Goal: Book appointment/travel/reservation

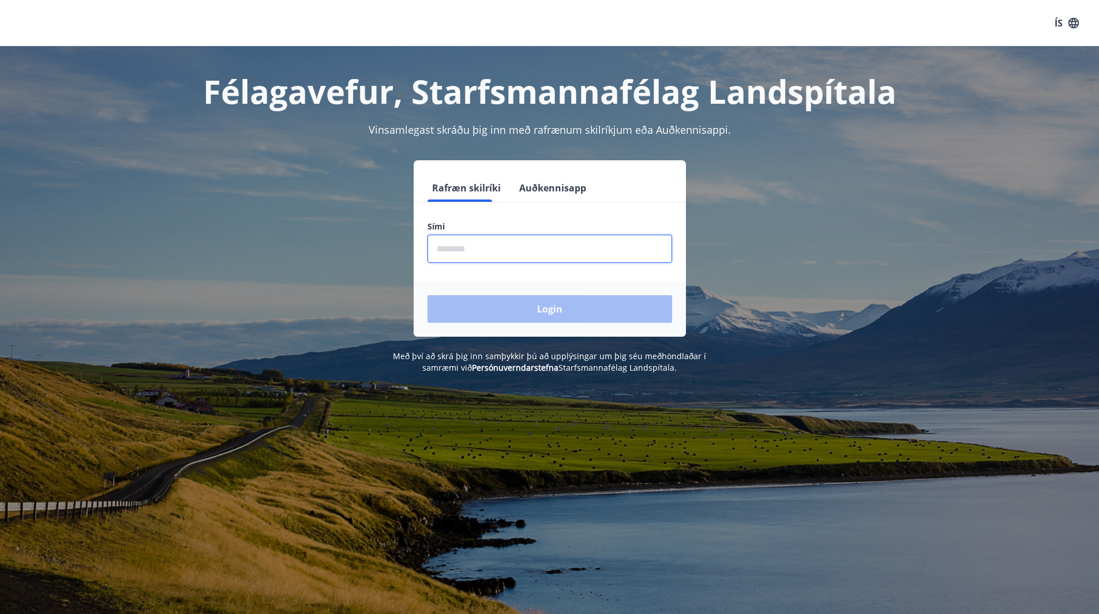
click at [452, 246] on input "phone" at bounding box center [549, 249] width 245 height 28
type input "********"
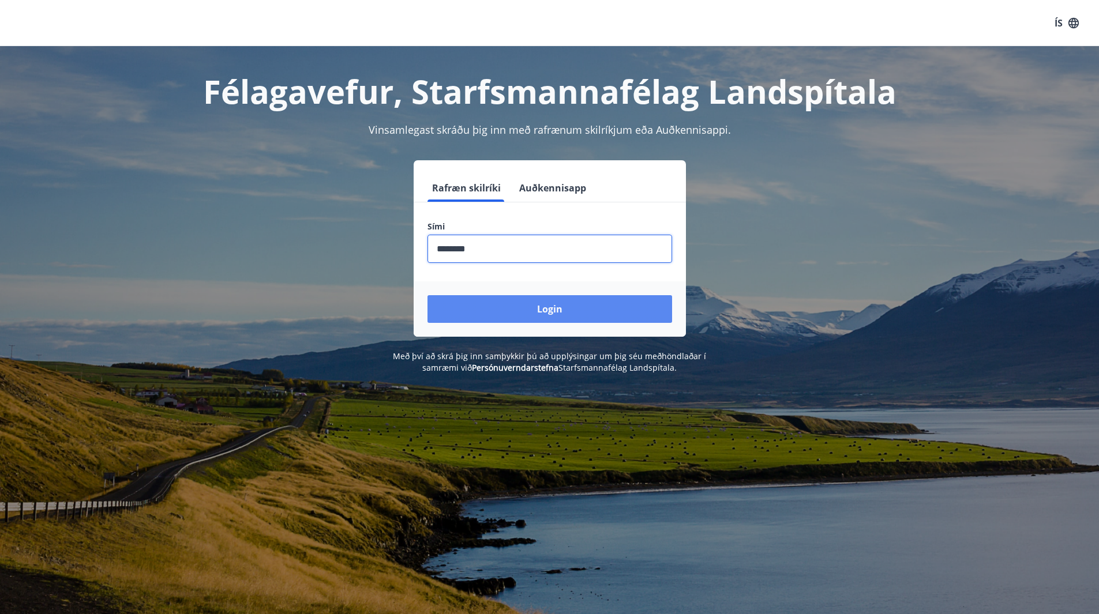
click at [523, 302] on button "Login" at bounding box center [549, 309] width 245 height 28
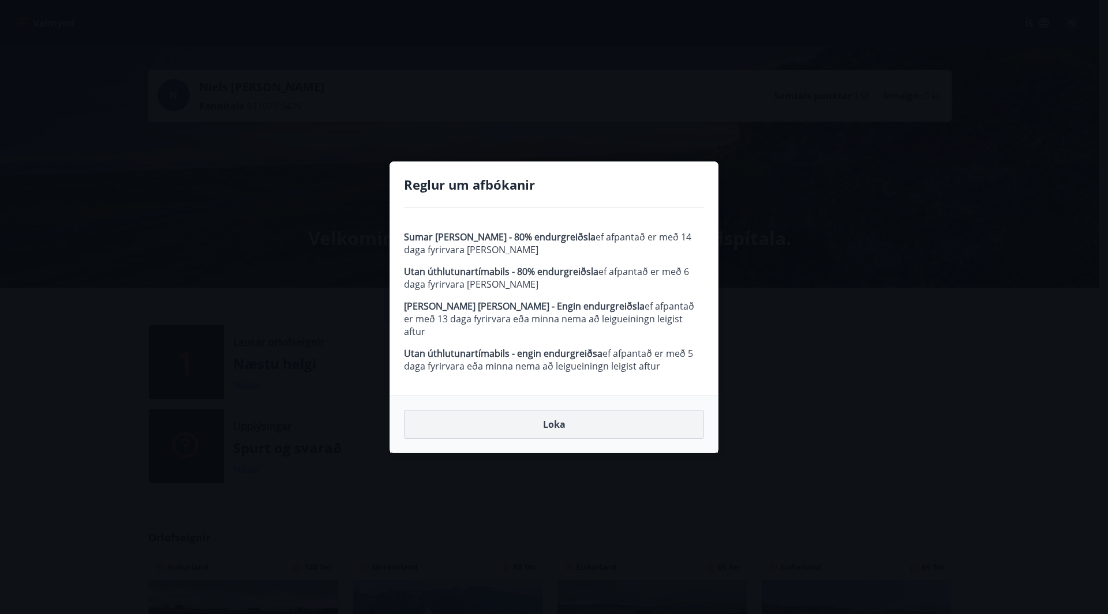
click at [536, 418] on button "Loka" at bounding box center [554, 424] width 300 height 29
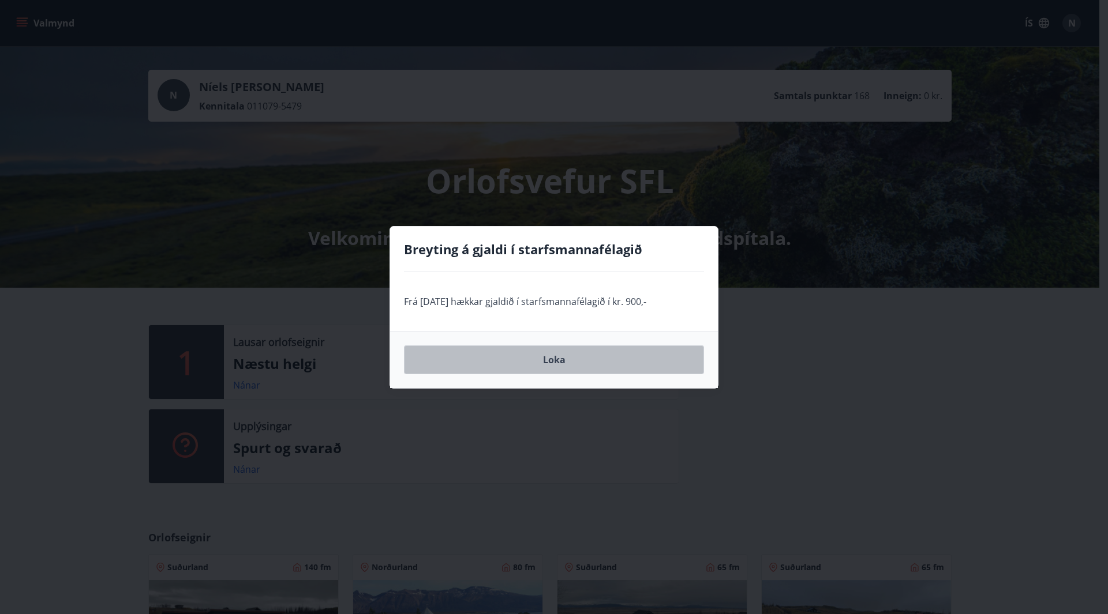
click at [562, 363] on button "Loka" at bounding box center [554, 360] width 300 height 29
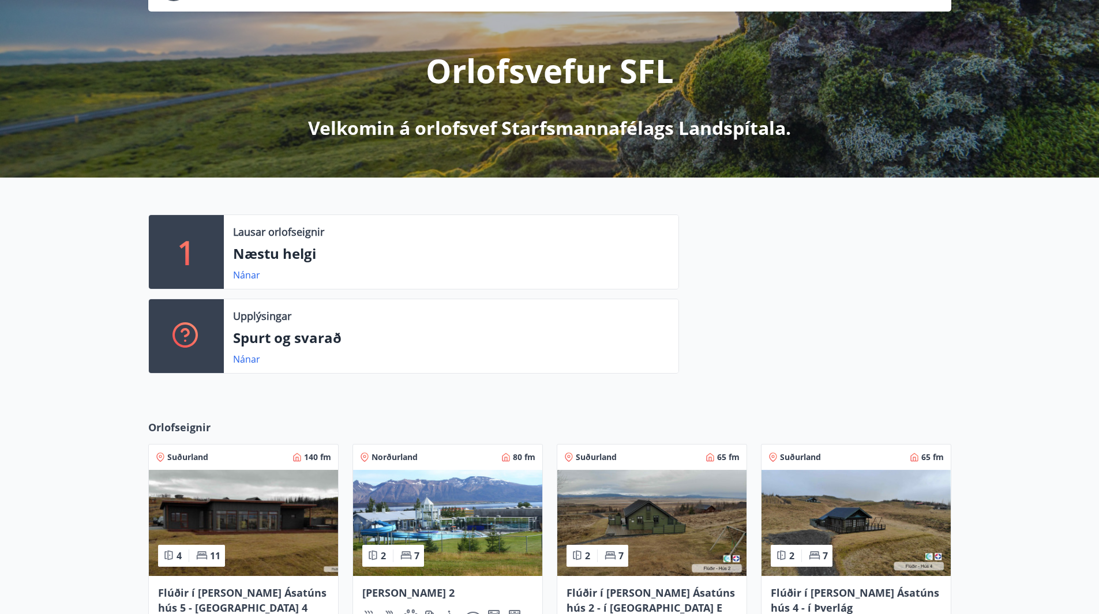
scroll to position [115, 0]
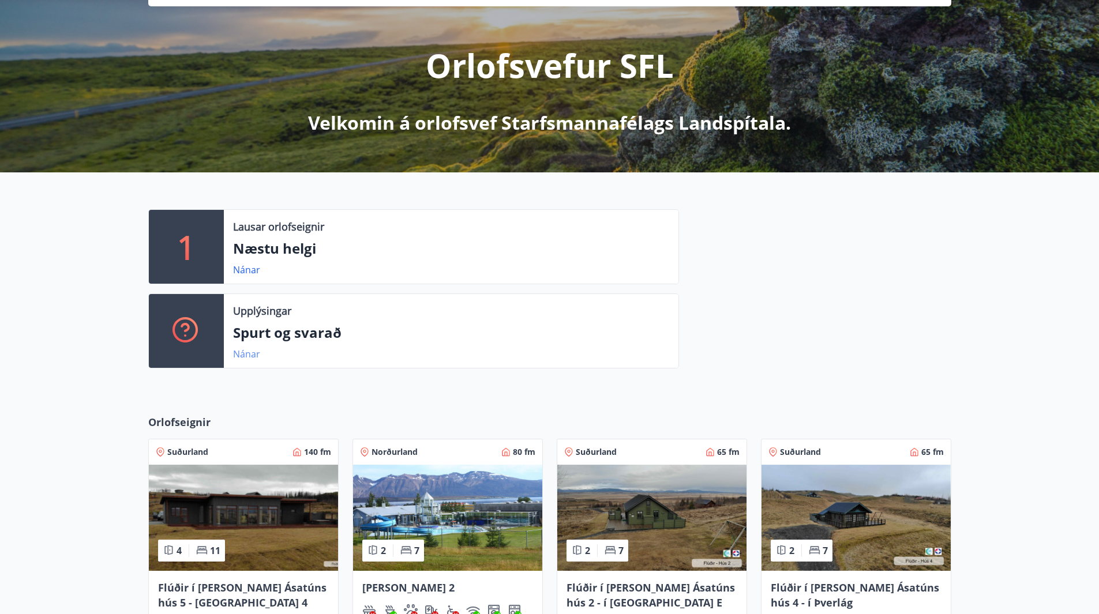
click at [245, 356] on link "Nánar" at bounding box center [246, 354] width 27 height 13
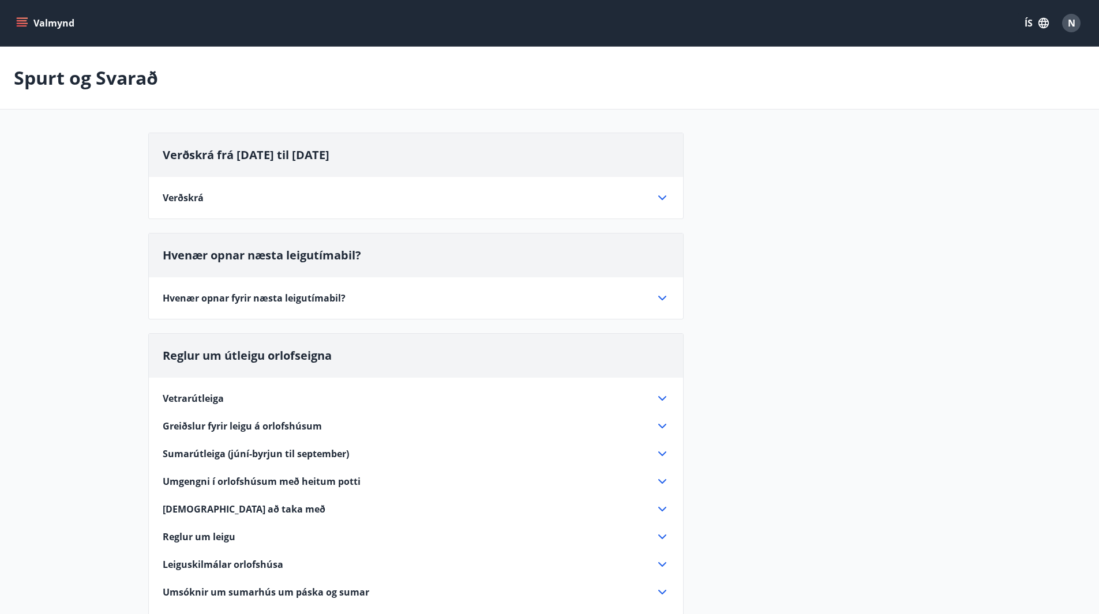
click at [663, 400] on icon at bounding box center [662, 399] width 14 height 14
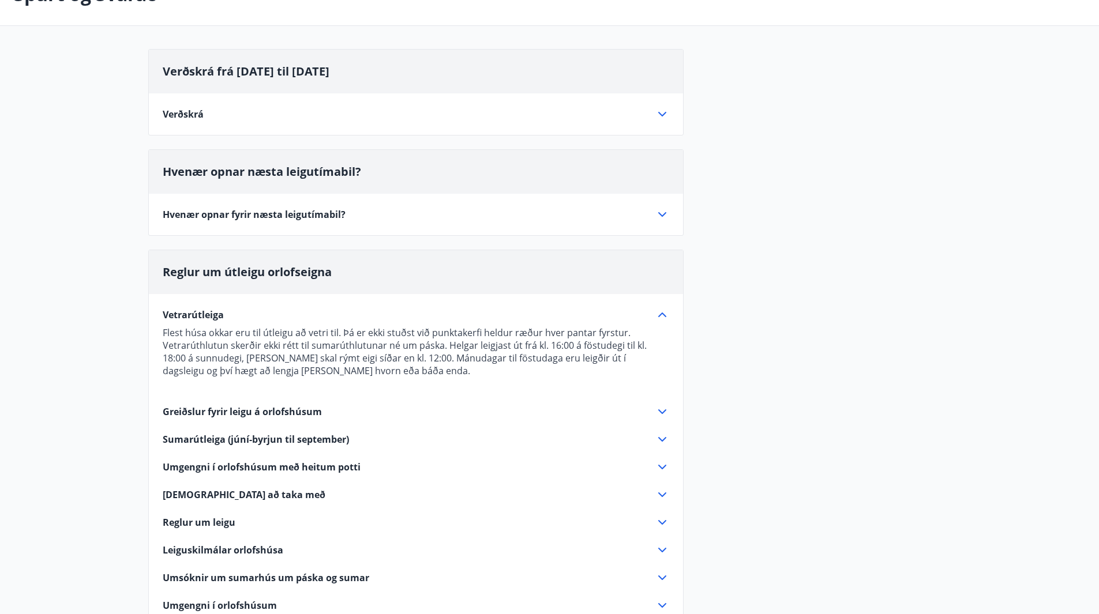
scroll to position [80, 0]
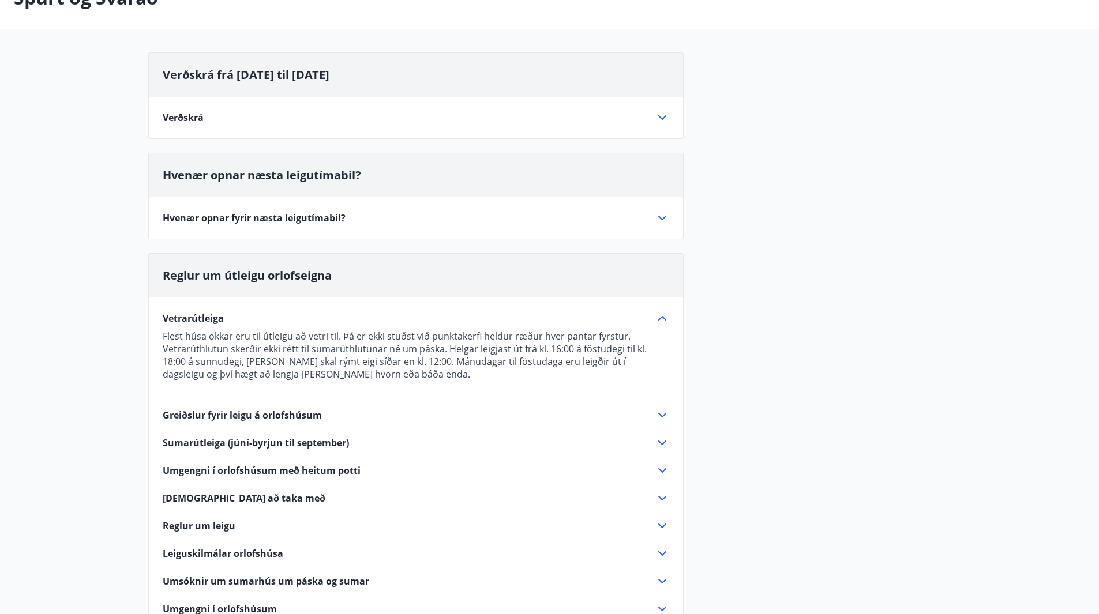
click at [667, 219] on icon at bounding box center [662, 218] width 14 height 14
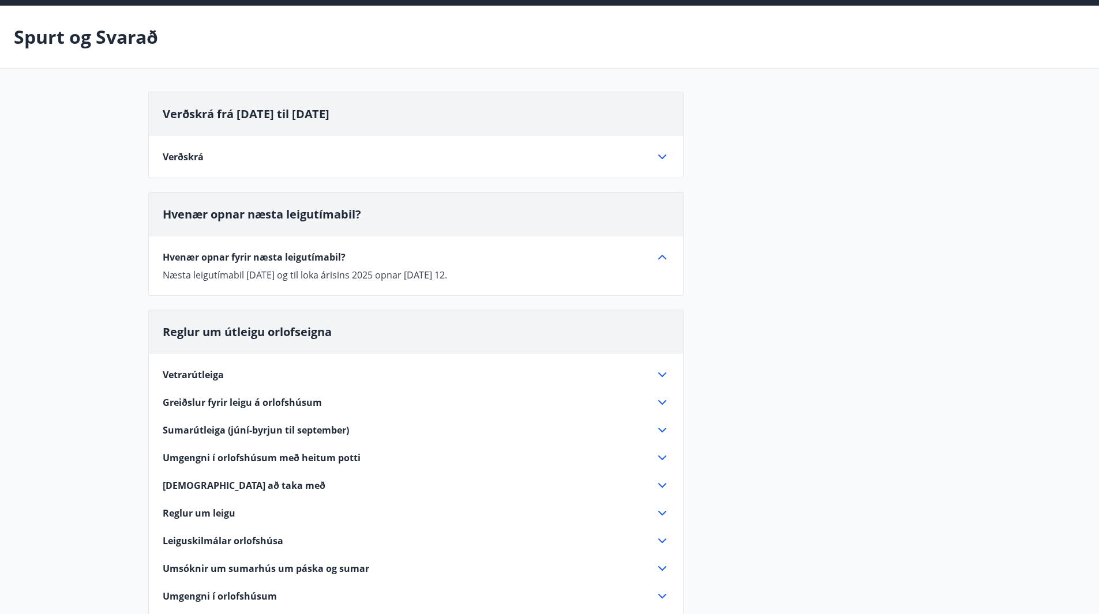
scroll to position [0, 0]
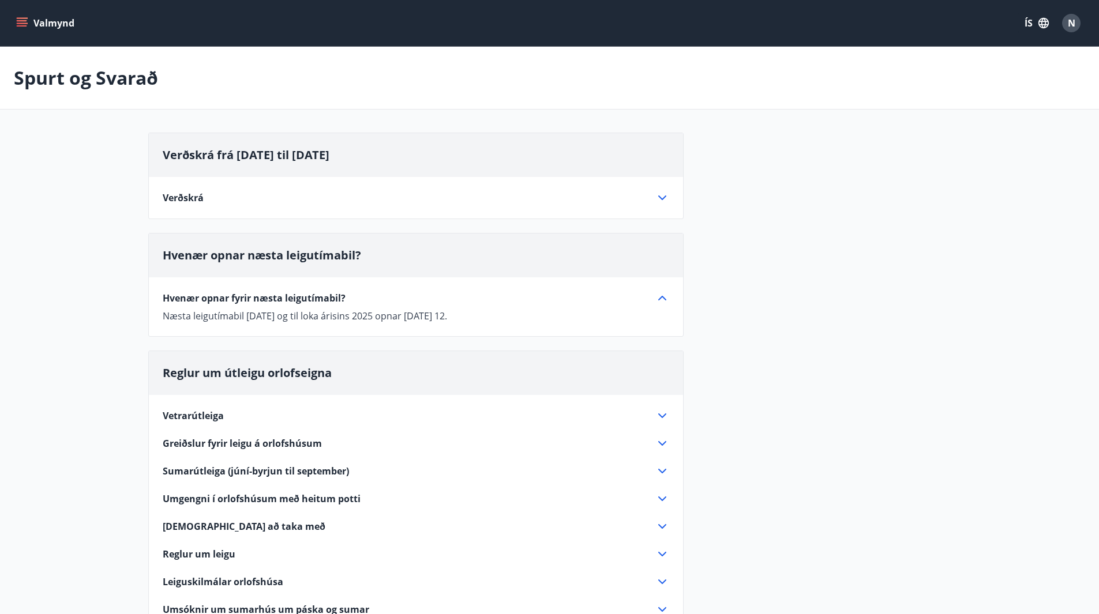
click at [659, 302] on icon at bounding box center [662, 298] width 14 height 14
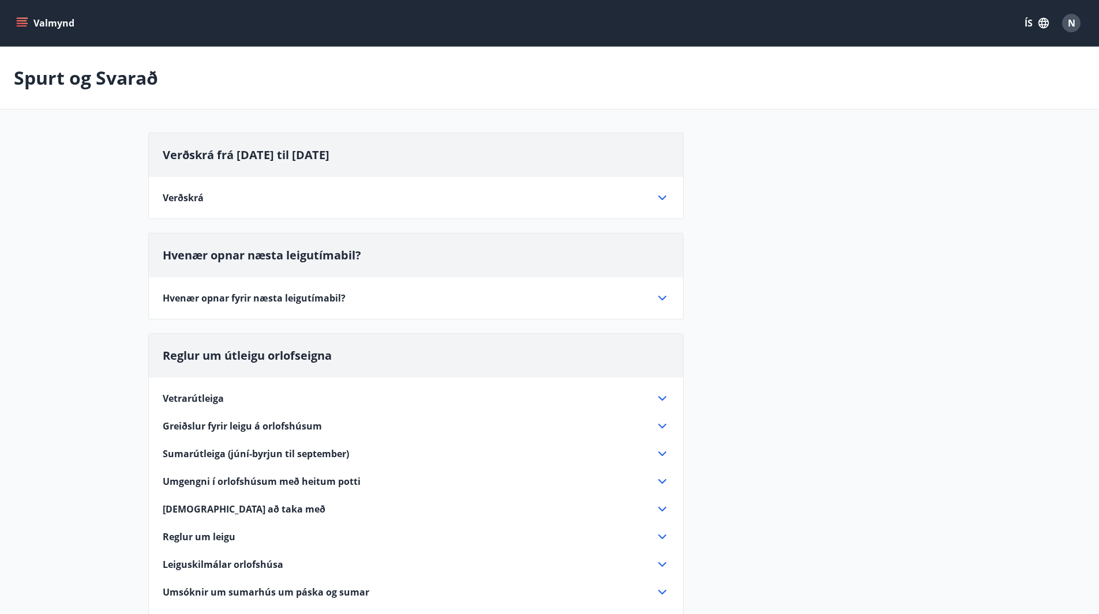
click at [28, 22] on button "Valmynd" at bounding box center [46, 23] width 65 height 21
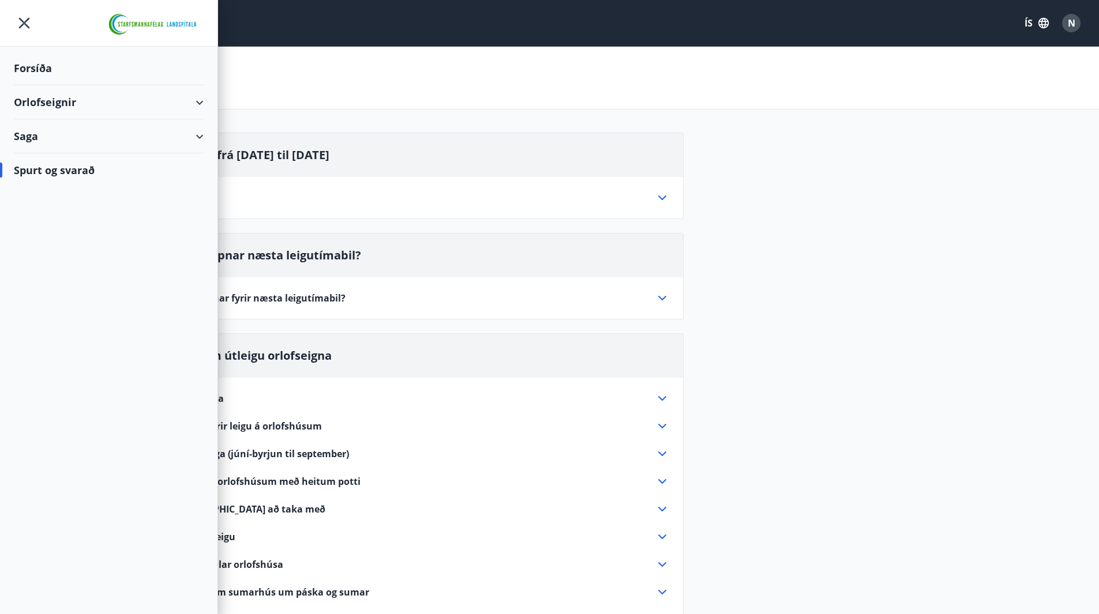
click at [74, 103] on div "Orlofseignir" at bounding box center [109, 102] width 190 height 34
click at [64, 139] on div "Framboð" at bounding box center [108, 131] width 171 height 24
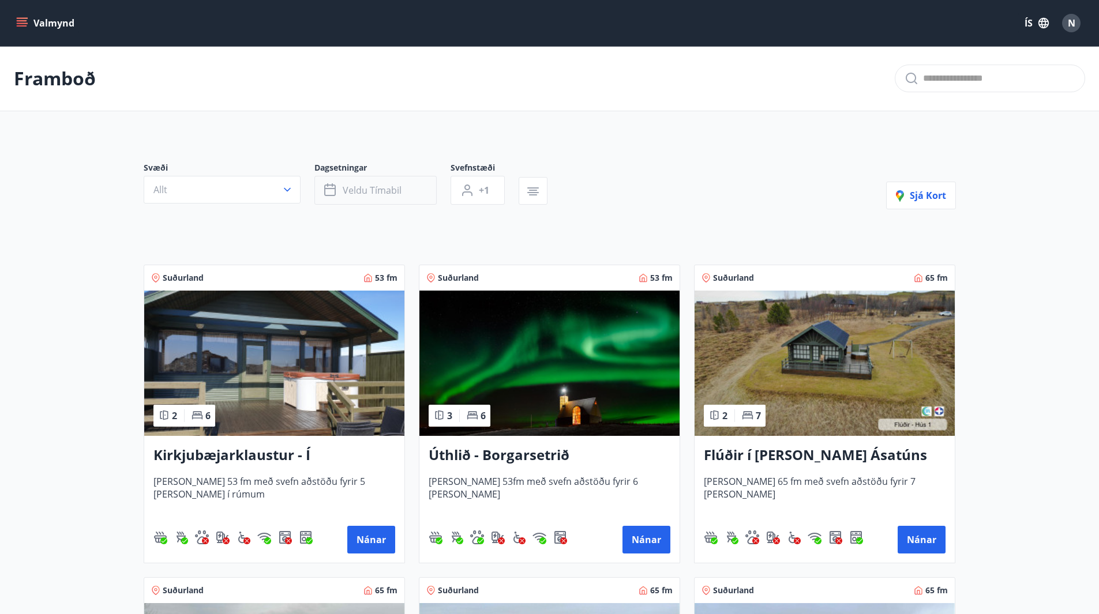
click at [370, 190] on span "Veldu tímabil" at bounding box center [372, 190] width 59 height 13
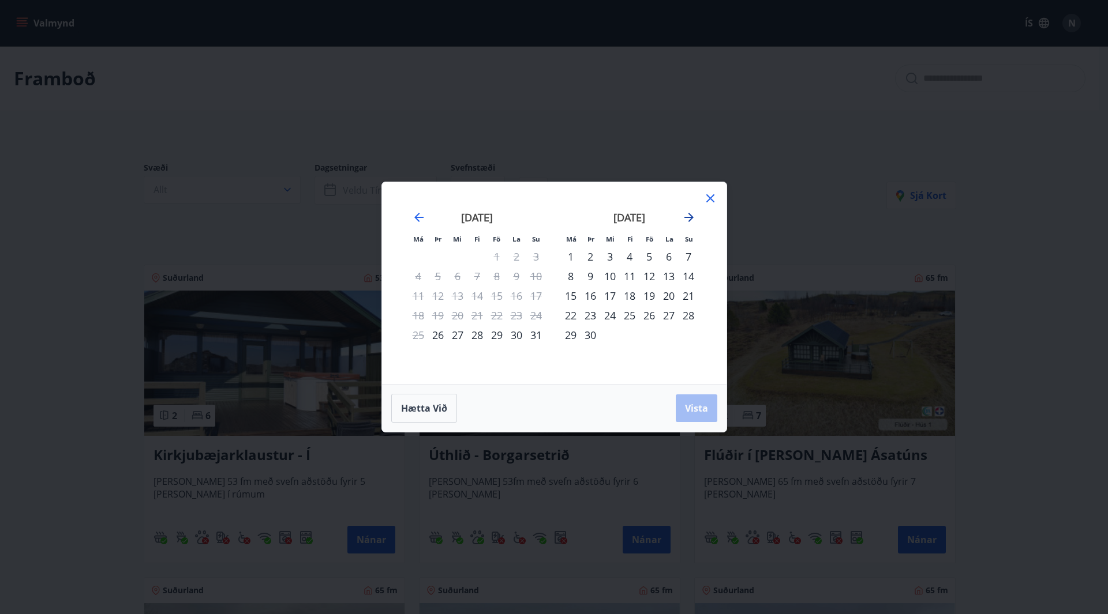
click at [688, 215] on icon "Move forward to switch to the next month." at bounding box center [689, 218] width 14 height 14
click at [415, 219] on icon "Move backward to switch to the previous month." at bounding box center [419, 218] width 14 height 14
click at [649, 317] on div "24" at bounding box center [649, 316] width 20 height 20
click at [635, 311] on div "23" at bounding box center [630, 316] width 20 height 20
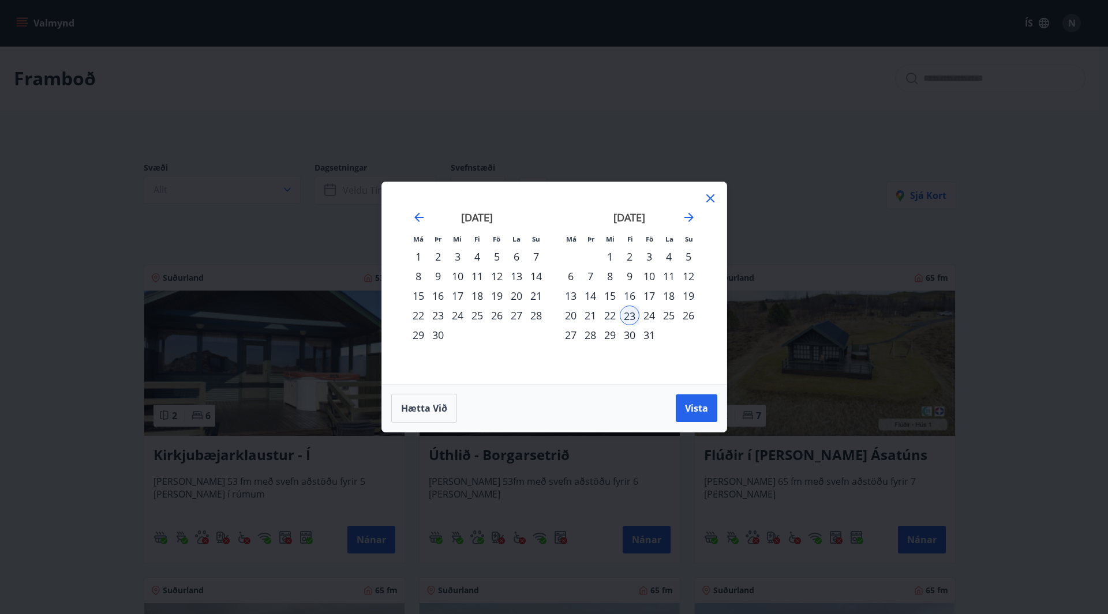
click at [591, 333] on div "28" at bounding box center [590, 335] width 20 height 20
click at [681, 418] on button "Vista" at bounding box center [696, 409] width 42 height 28
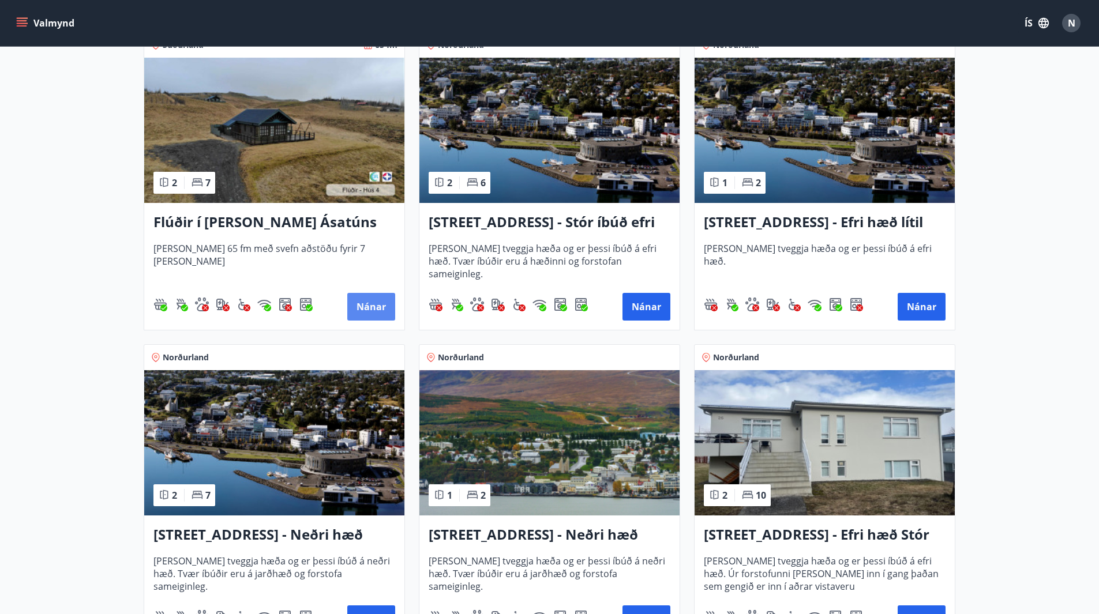
scroll to position [519, 0]
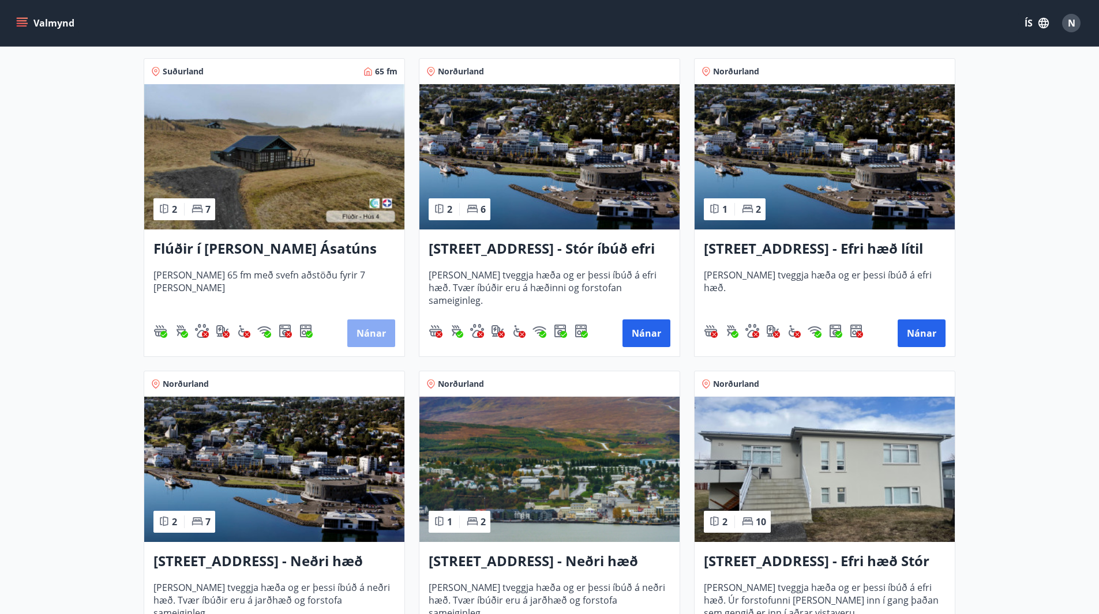
click at [382, 325] on button "Nánar" at bounding box center [371, 334] width 48 height 28
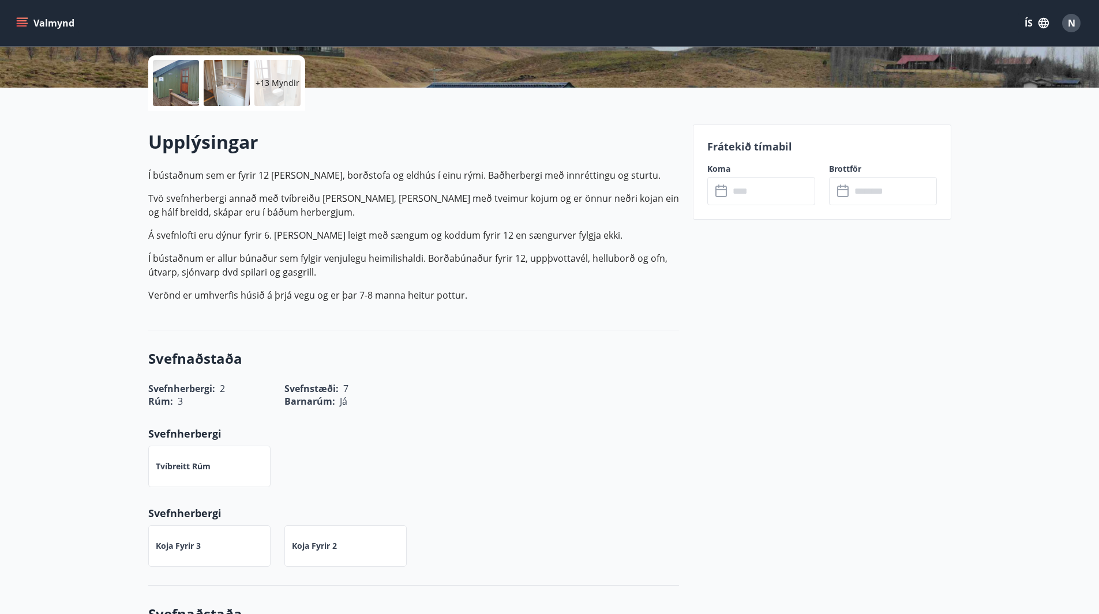
scroll to position [173, 0]
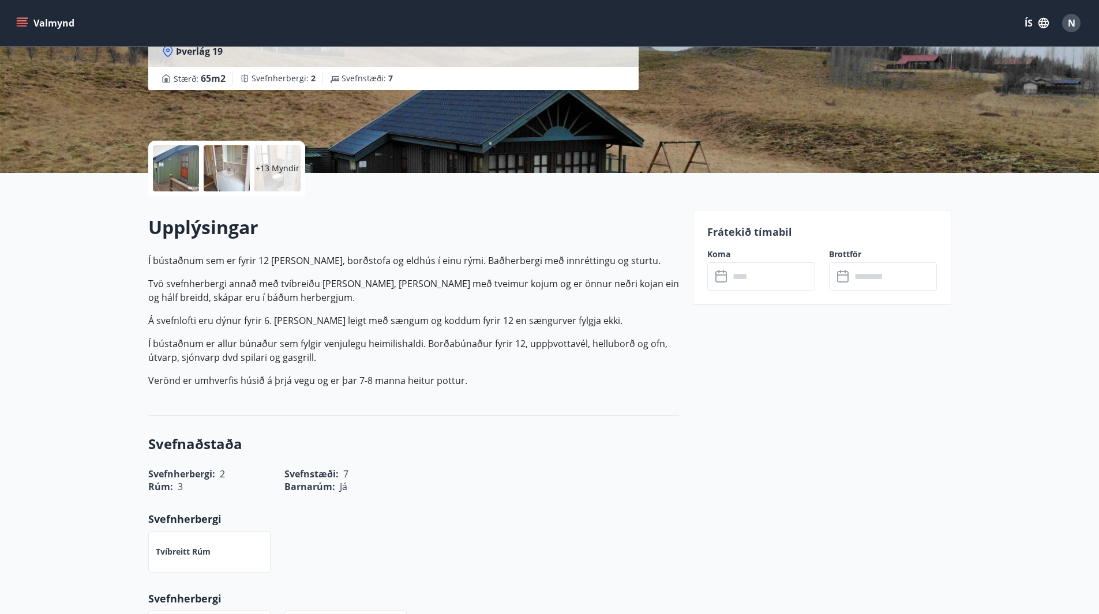
click at [749, 273] on input "text" at bounding box center [772, 276] width 86 height 28
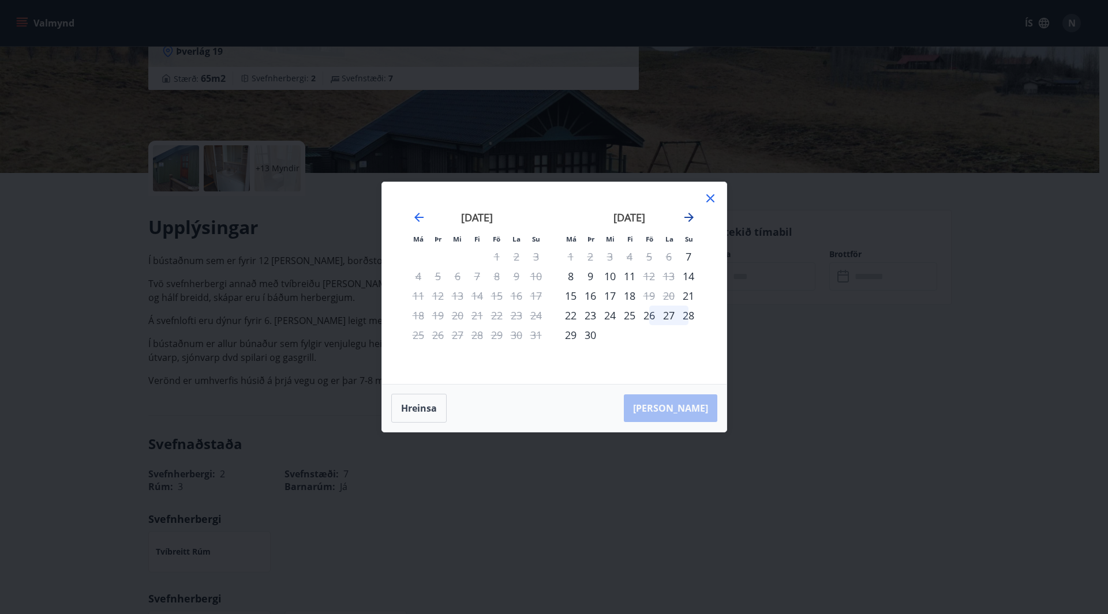
click at [689, 218] on icon "Move forward to switch to the next month." at bounding box center [688, 217] width 9 height 9
click at [712, 201] on icon at bounding box center [710, 199] width 14 height 14
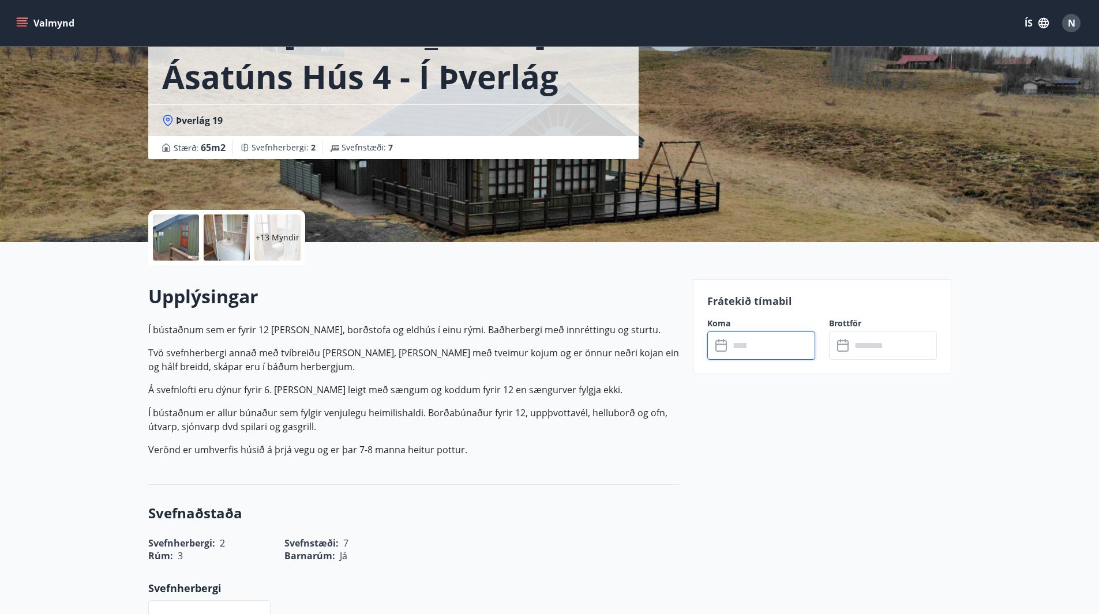
scroll to position [0, 0]
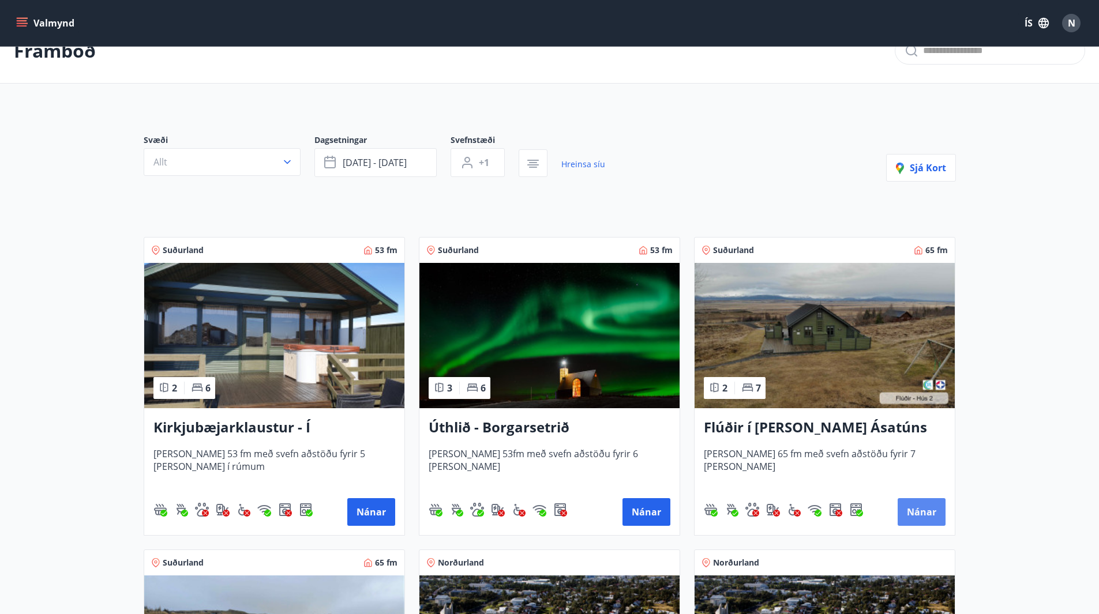
scroll to position [1, 0]
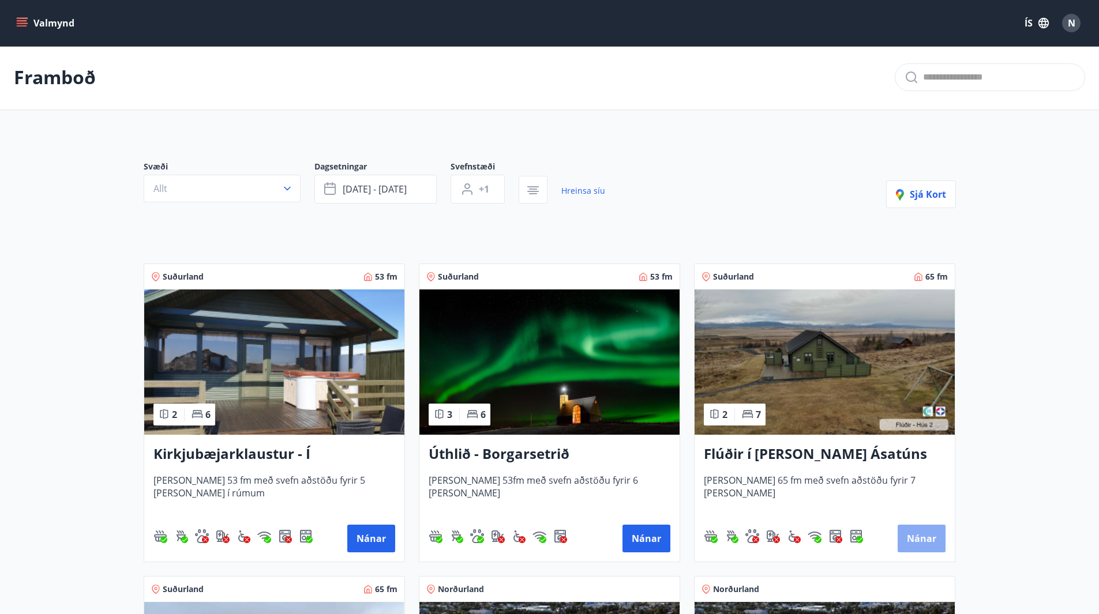
click at [904, 538] on button "Nánar" at bounding box center [922, 539] width 48 height 28
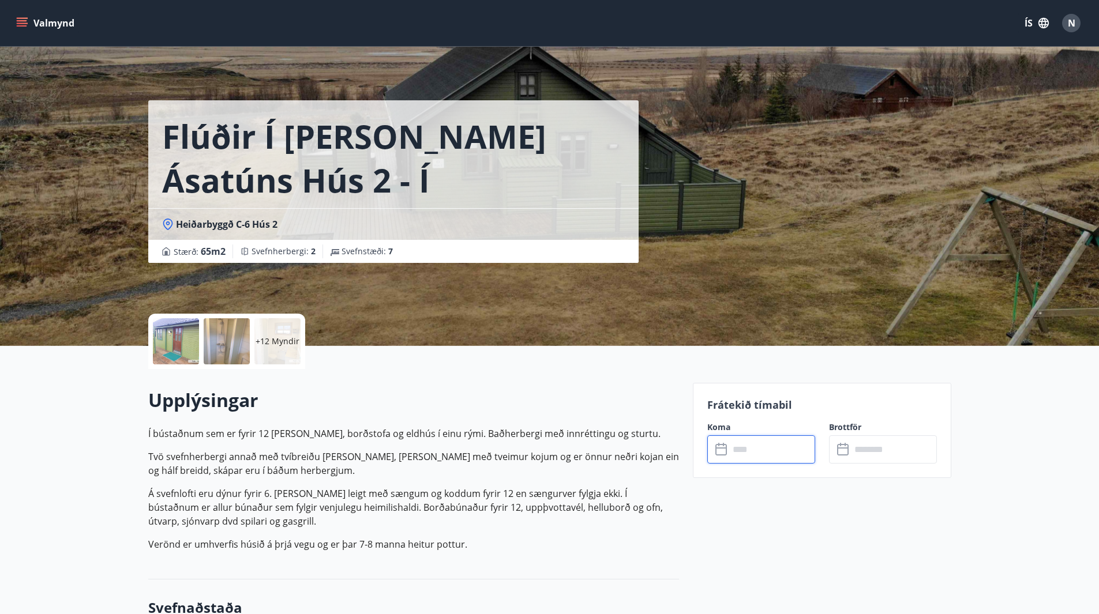
click at [742, 446] on input "text" at bounding box center [772, 450] width 86 height 28
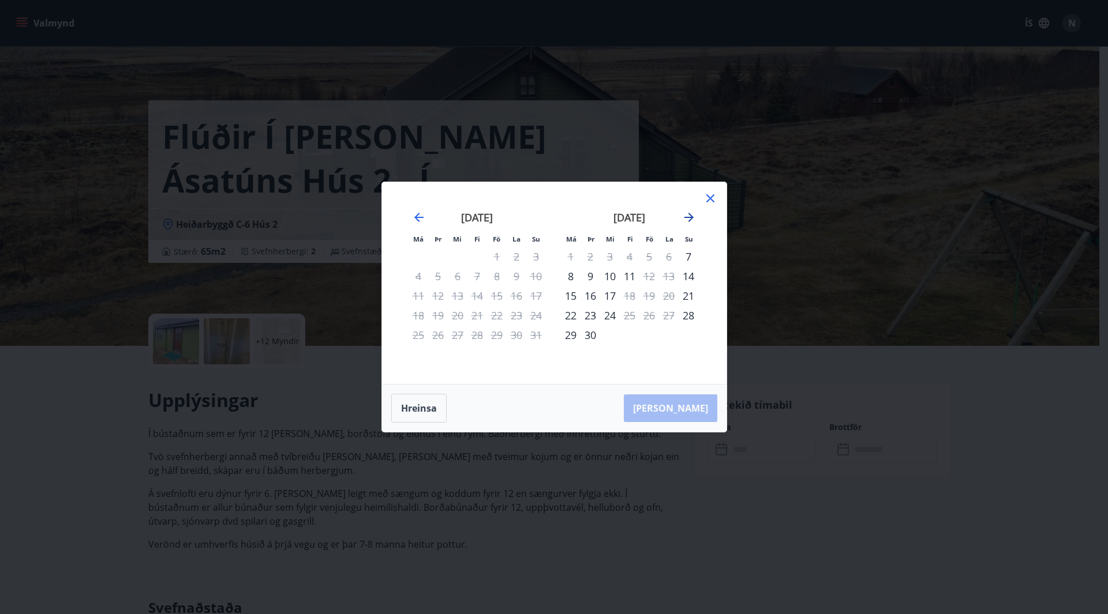
click at [687, 215] on icon "Move forward to switch to the next month." at bounding box center [689, 218] width 14 height 14
click at [714, 198] on icon at bounding box center [710, 199] width 14 height 14
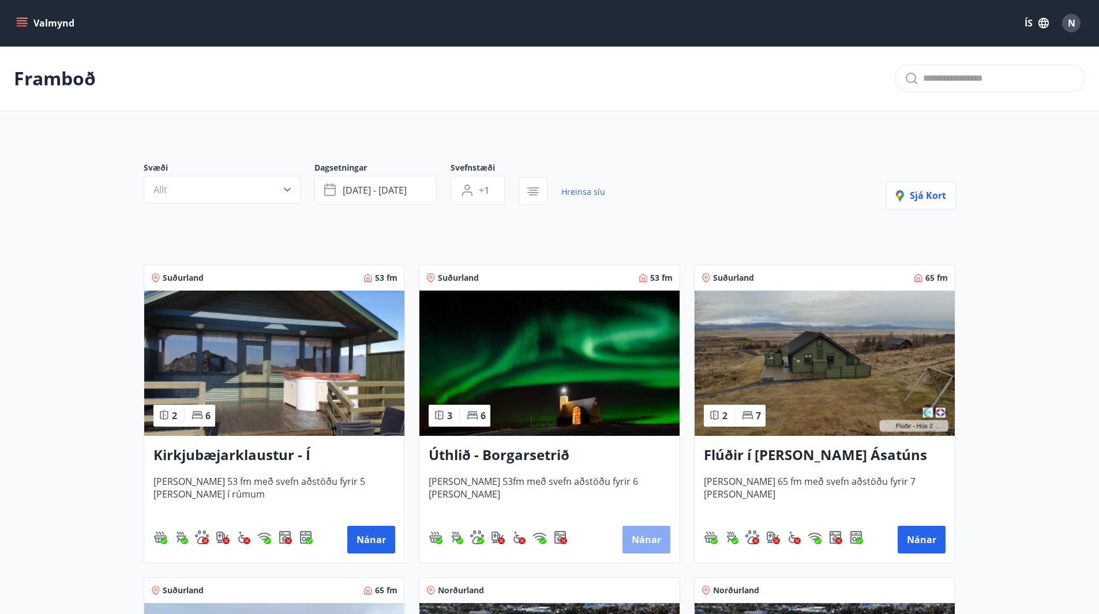
click at [654, 544] on button "Nánar" at bounding box center [646, 540] width 48 height 28
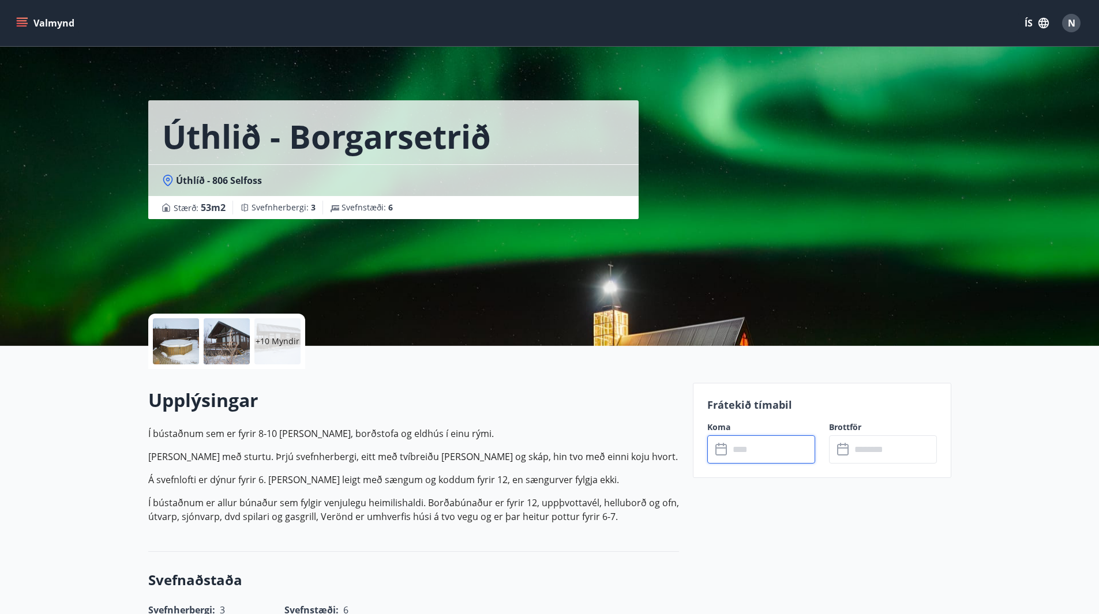
click at [783, 461] on input "text" at bounding box center [772, 450] width 86 height 28
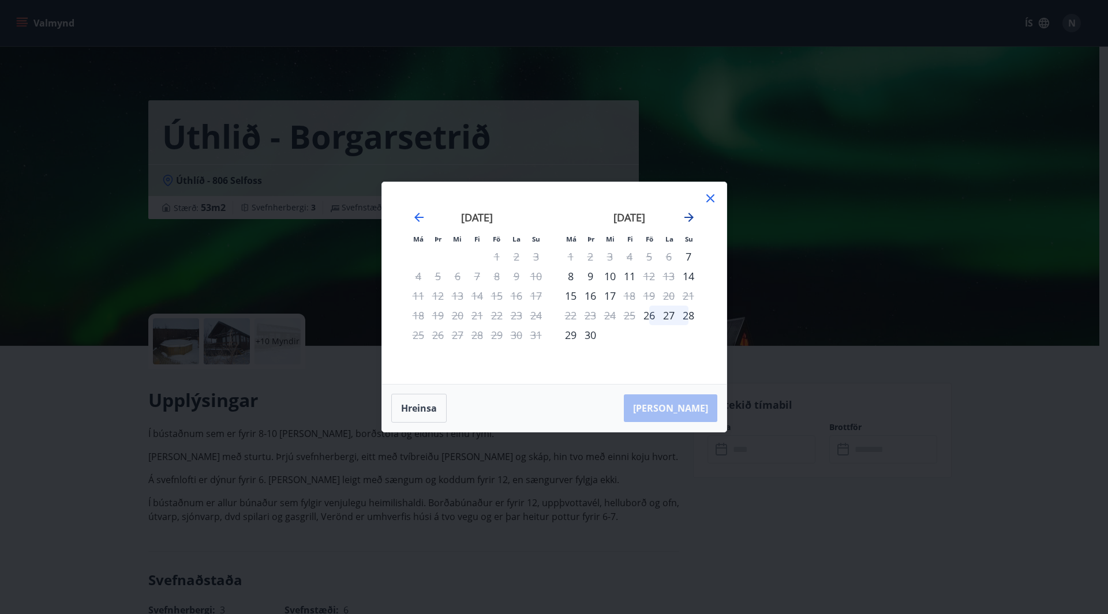
click at [685, 213] on icon "Move forward to switch to the next month." at bounding box center [689, 218] width 14 height 14
click at [706, 202] on icon at bounding box center [710, 198] width 8 height 8
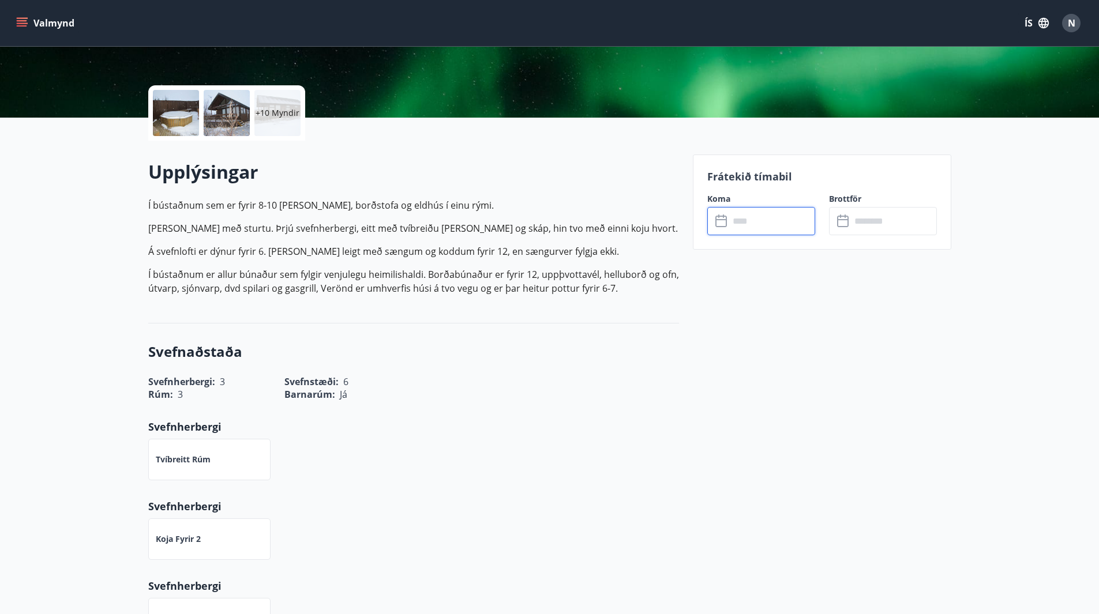
scroll to position [288, 0]
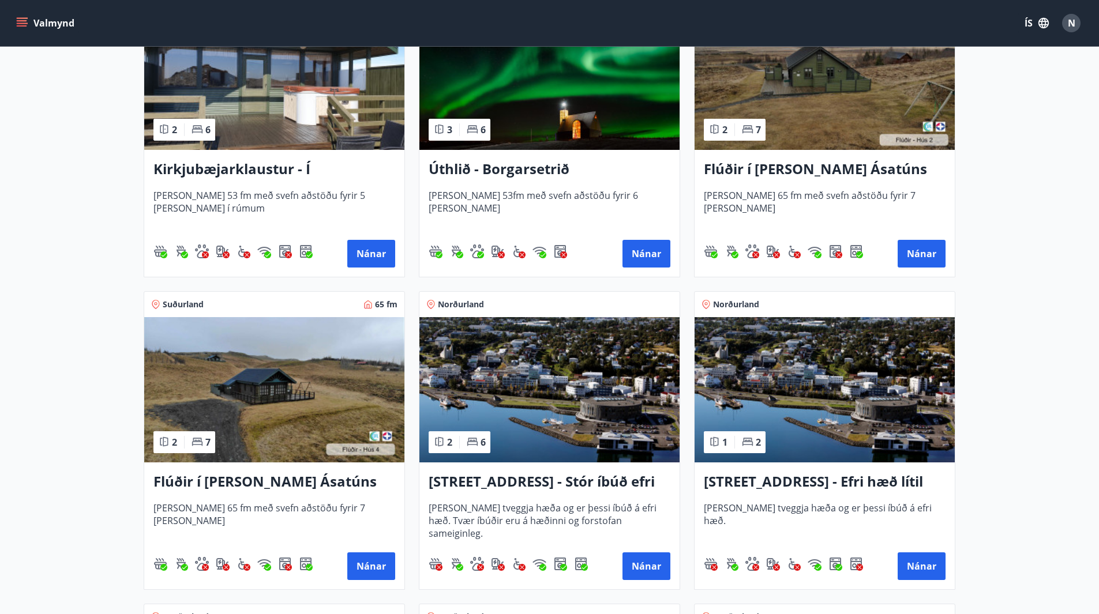
scroll to position [174, 0]
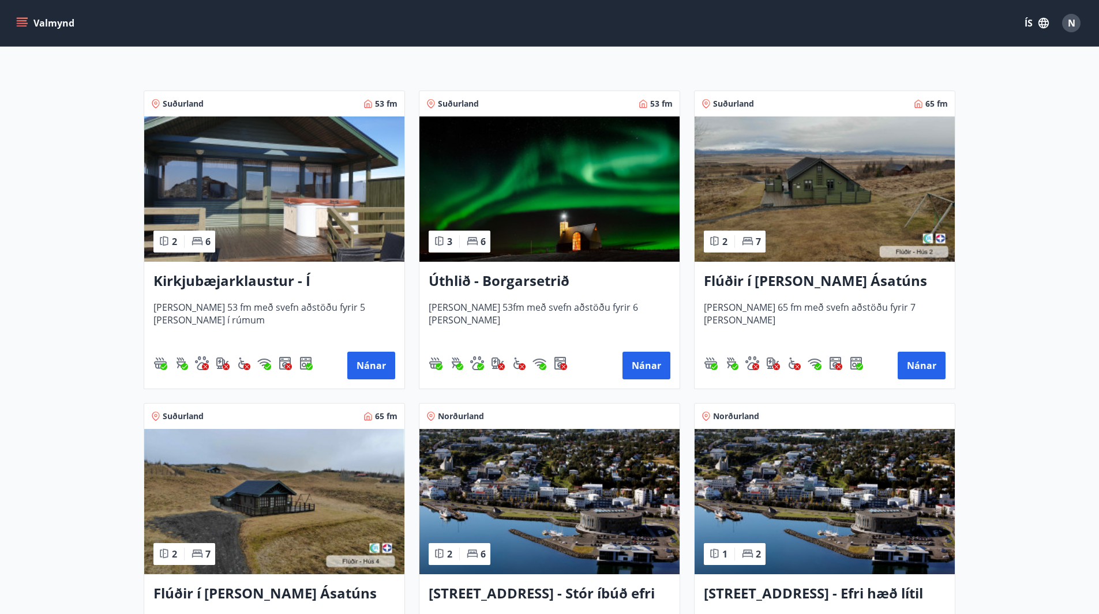
click at [200, 223] on img at bounding box center [274, 189] width 260 height 145
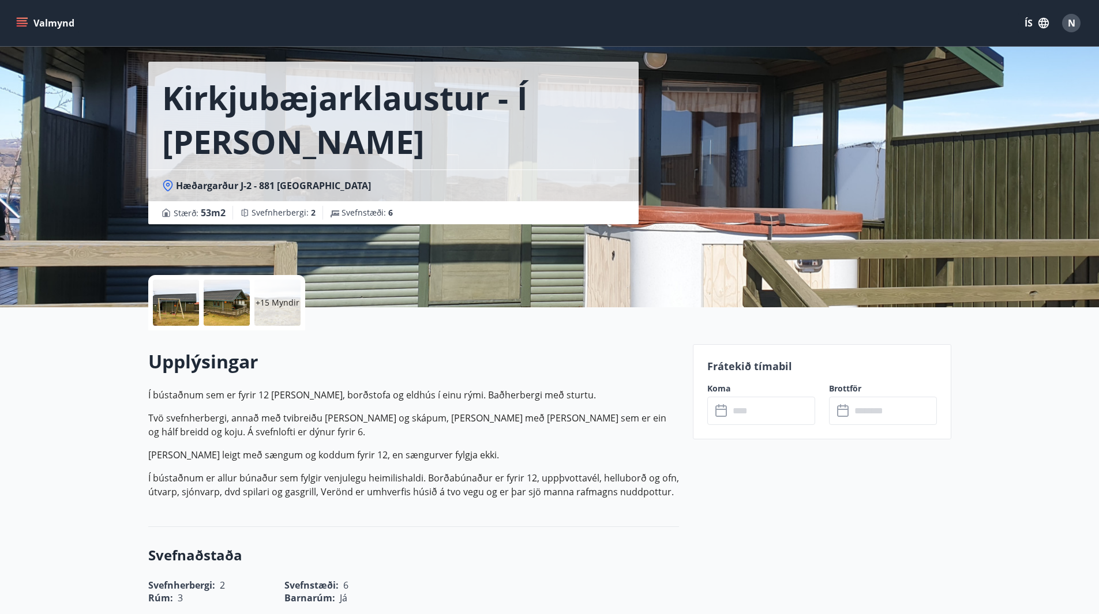
scroll to position [58, 0]
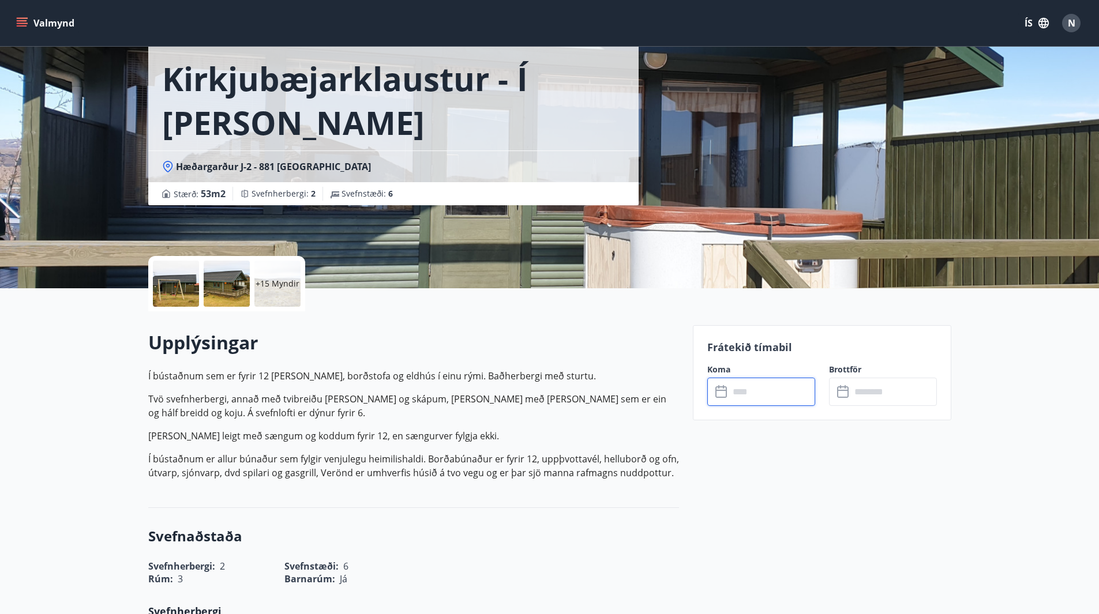
click at [769, 392] on input "text" at bounding box center [772, 392] width 86 height 28
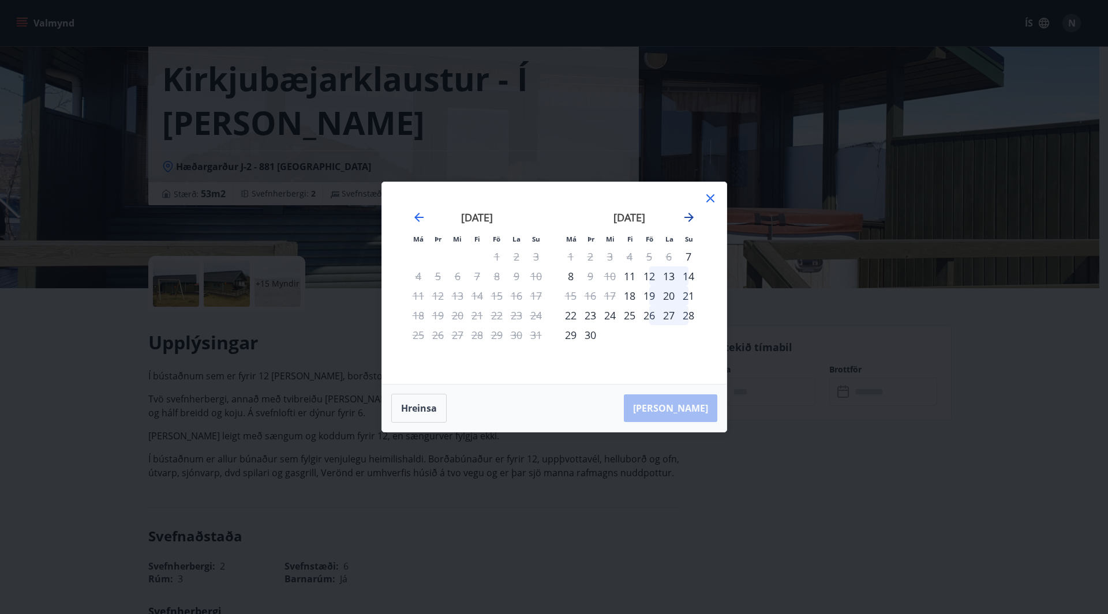
click at [690, 220] on icon "Move forward to switch to the next month." at bounding box center [688, 217] width 9 height 9
click at [714, 202] on icon at bounding box center [710, 198] width 8 height 8
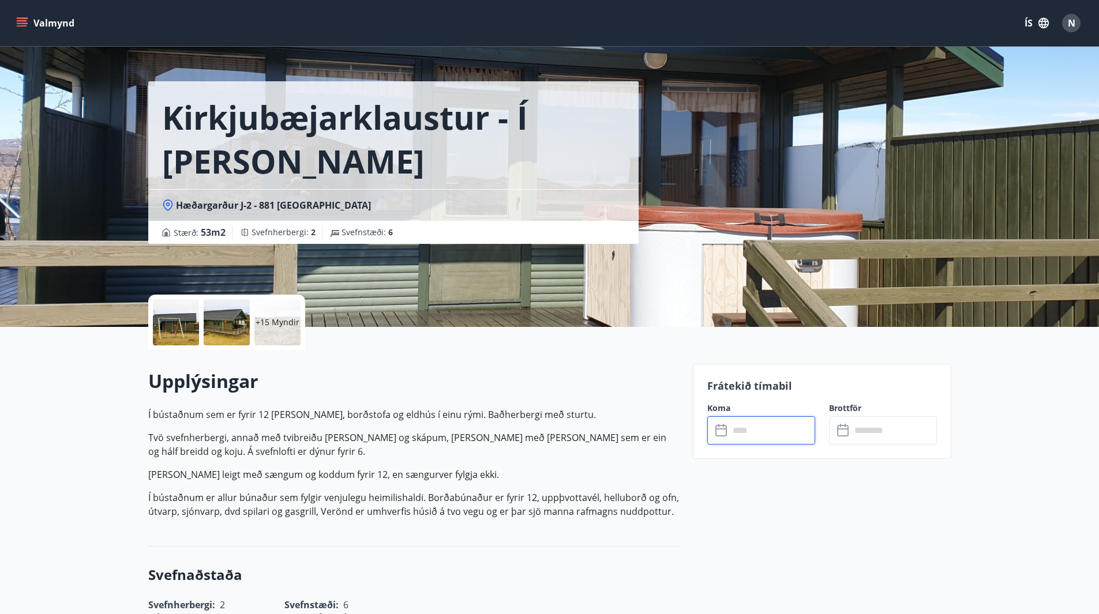
scroll to position [0, 0]
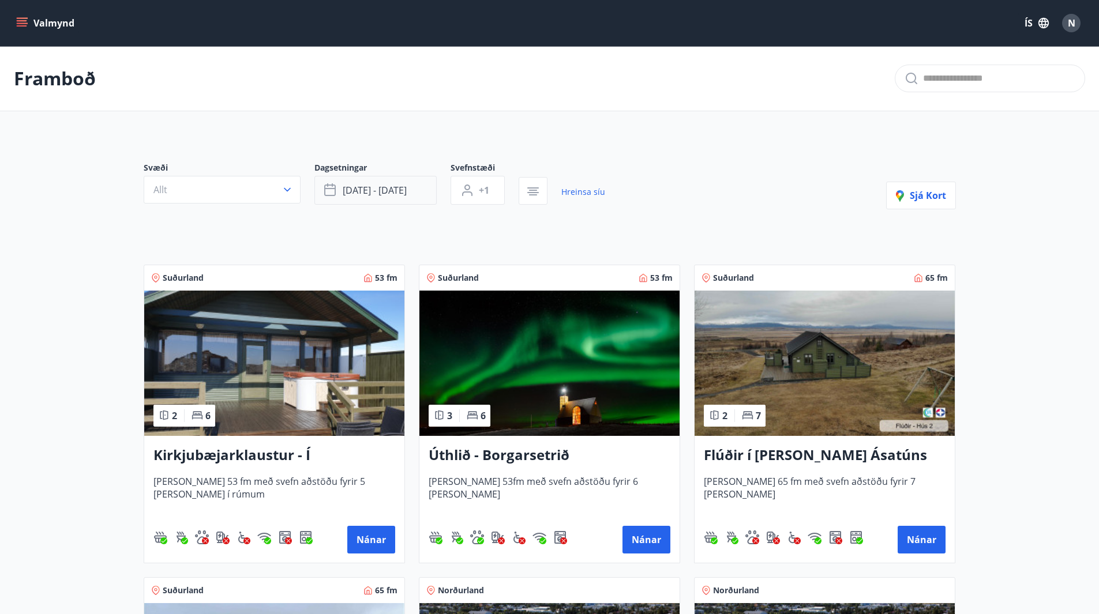
click at [353, 188] on span "[DATE] - [DATE]" at bounding box center [375, 190] width 64 height 13
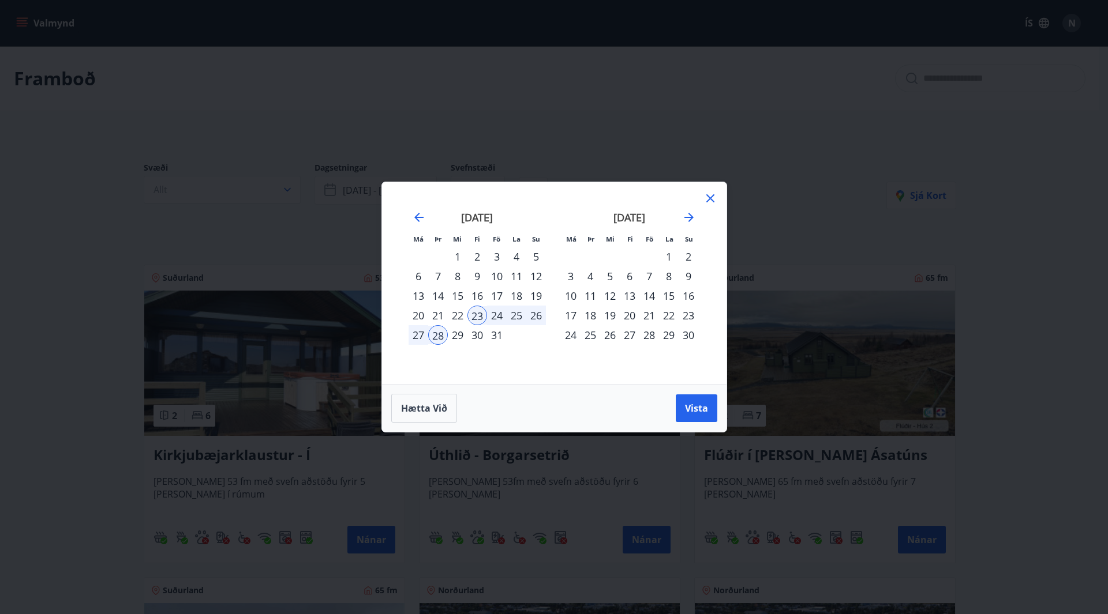
click at [718, 197] on div "Má Þr Mi Fi Fö La Su Má Þr Mi Fi Fö La Su [DATE] 1 2 3 4 5 6 7 8 9 10 11 12 13 …" at bounding box center [554, 283] width 344 height 202
click at [716, 197] on icon at bounding box center [710, 199] width 14 height 14
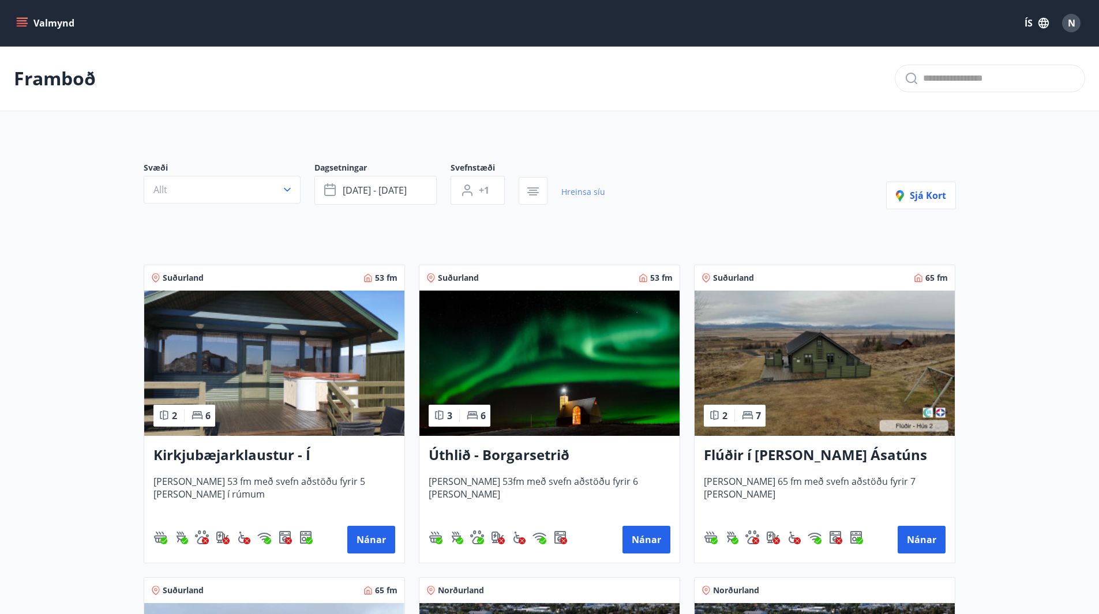
click at [584, 190] on link "Hreinsa síu" at bounding box center [583, 191] width 44 height 25
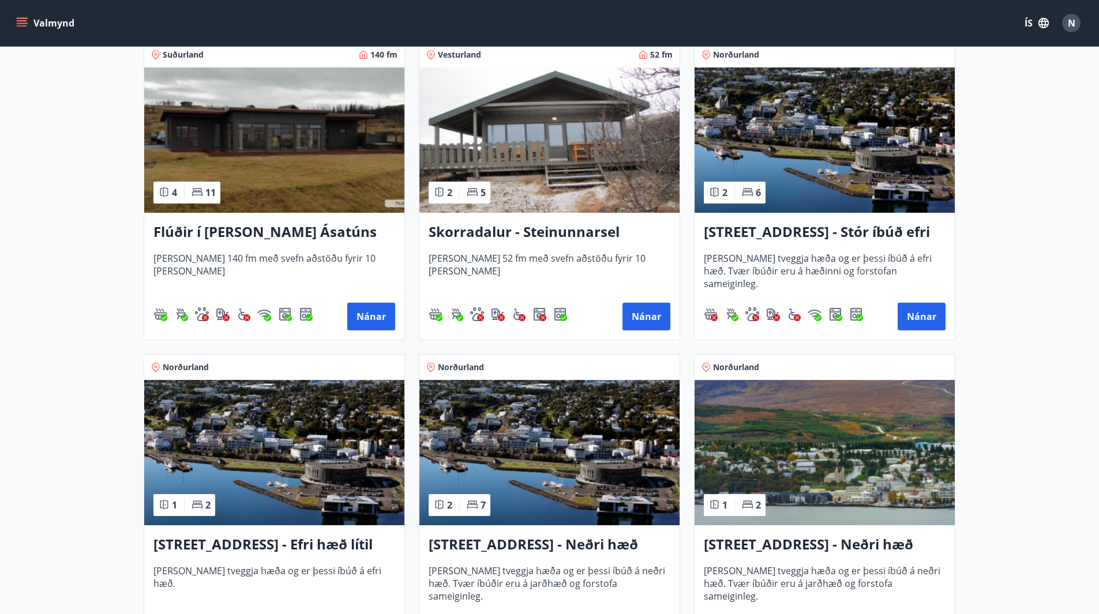
scroll to position [750, 0]
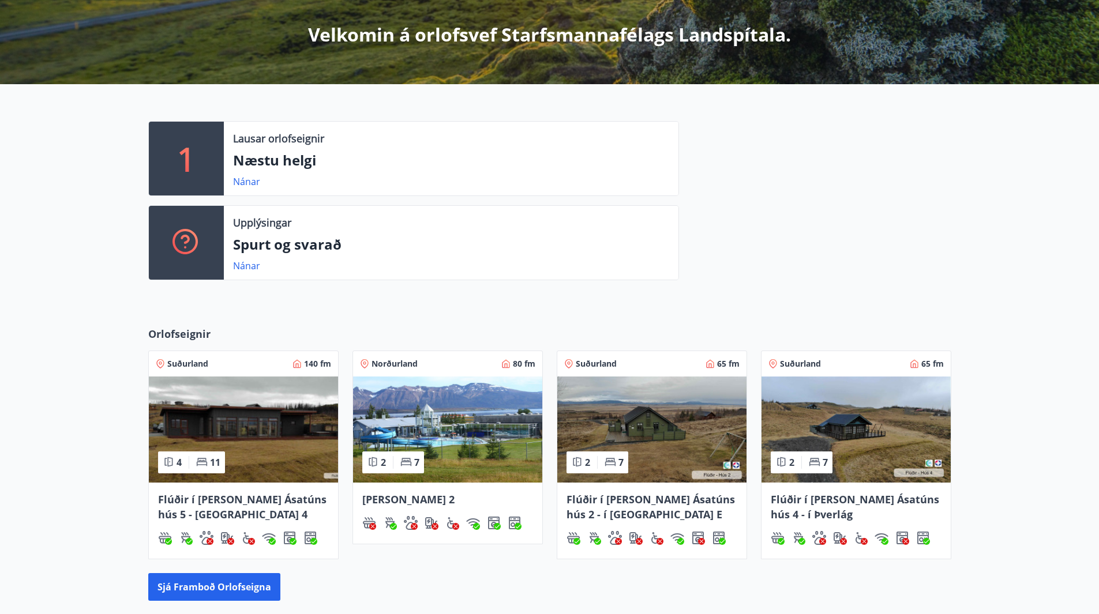
scroll to position [231, 0]
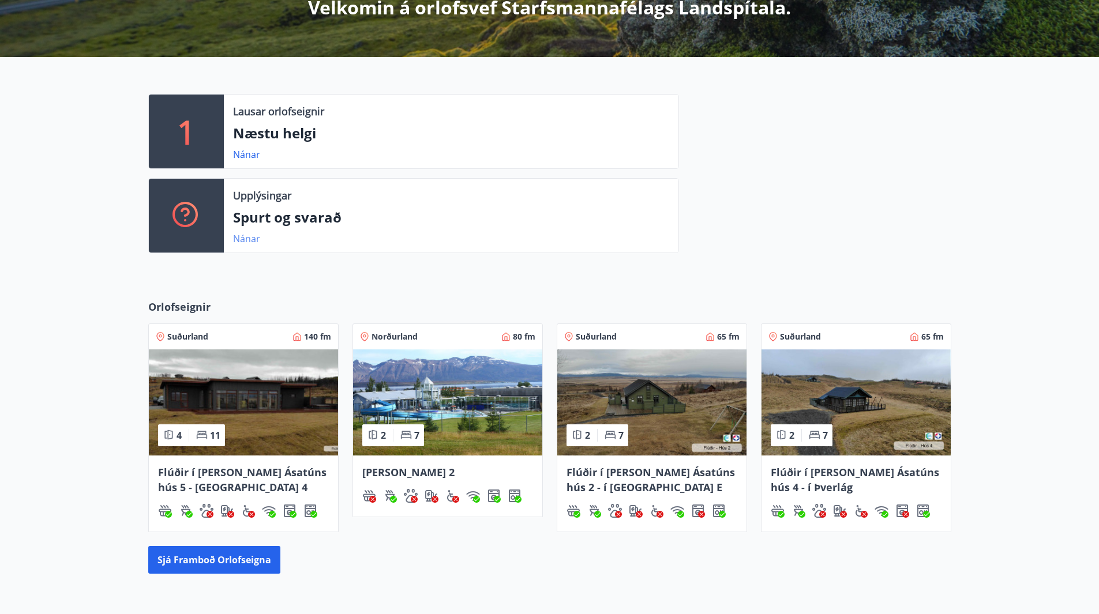
click at [238, 241] on link "Nánar" at bounding box center [246, 238] width 27 height 13
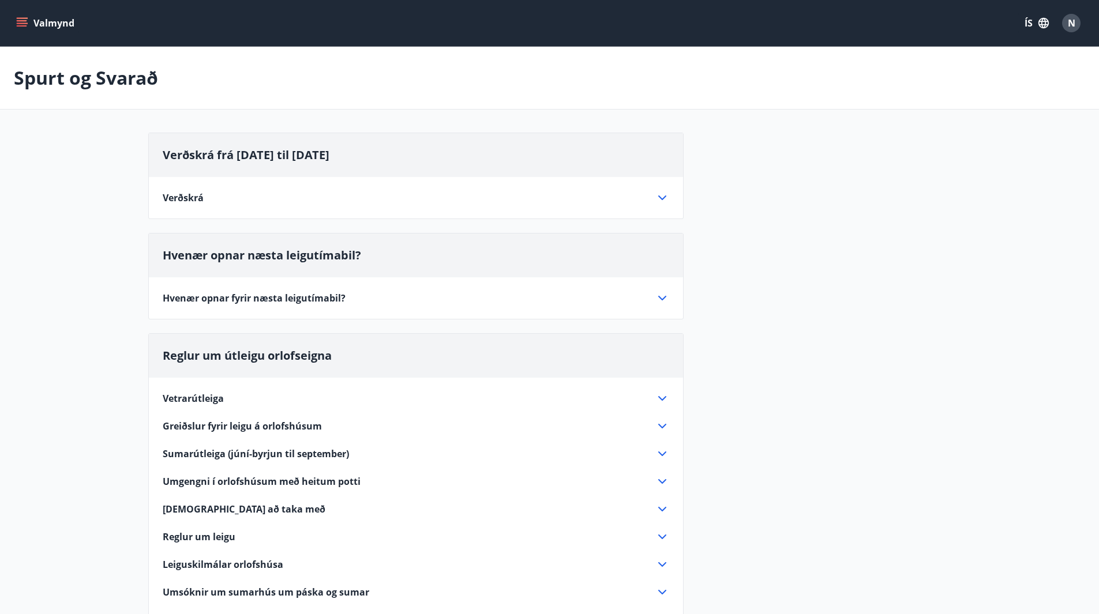
click at [656, 301] on icon at bounding box center [662, 298] width 14 height 14
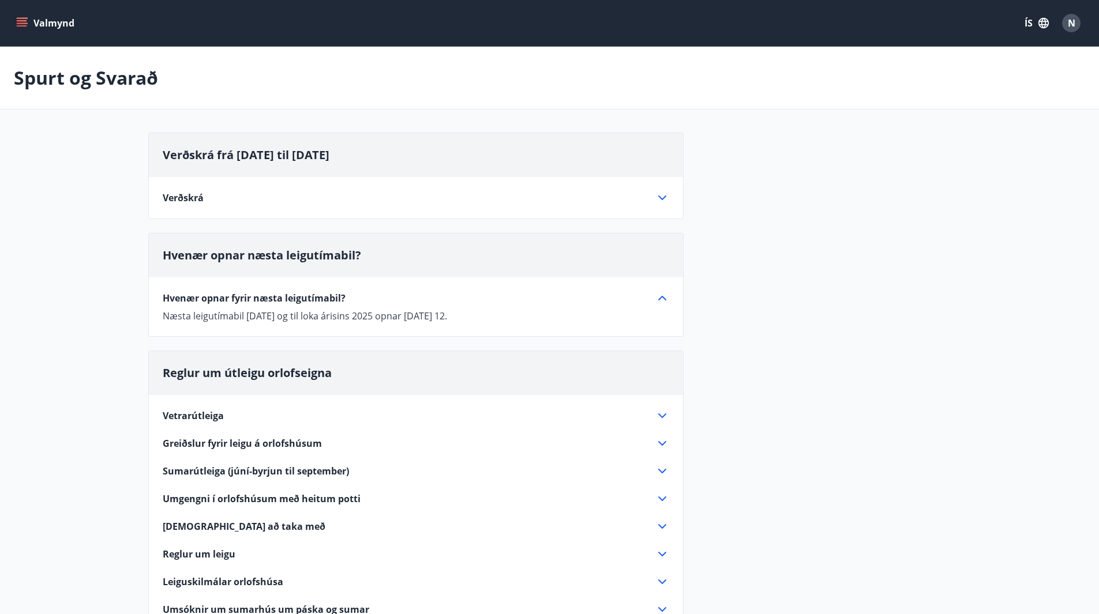
click at [665, 195] on icon at bounding box center [662, 198] width 14 height 14
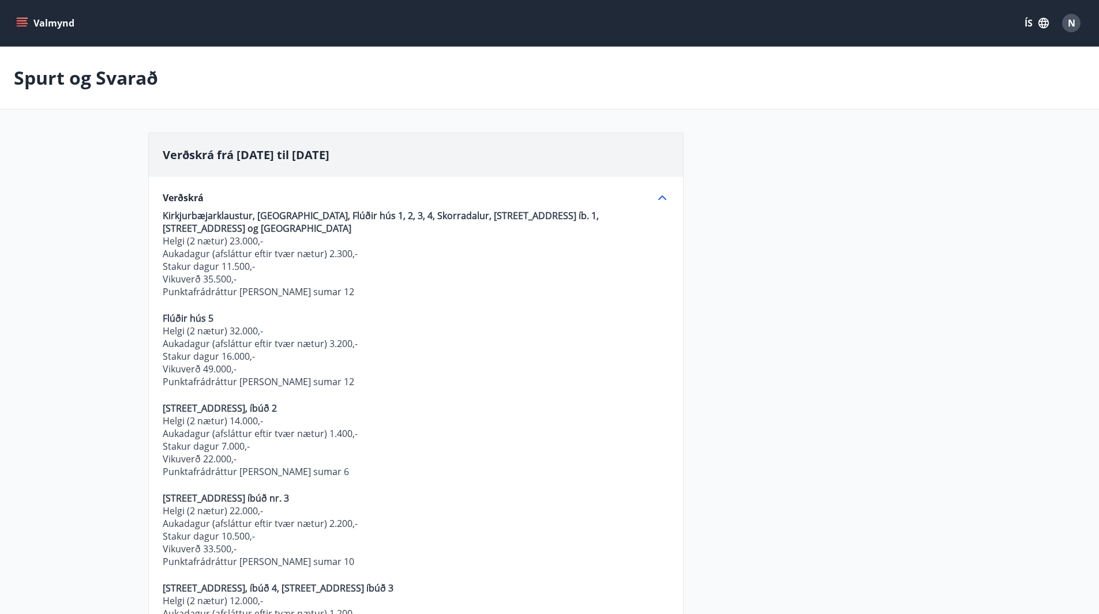
click at [665, 195] on icon at bounding box center [662, 198] width 14 height 14
